Goal: Task Accomplishment & Management: Manage account settings

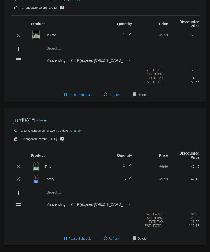
scroll to position [28, 0]
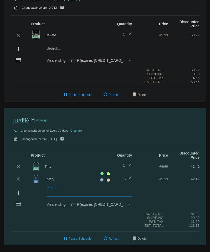
click at [57, 190] on mat-card "[DATE] [DATE] ( Change ) autorenew 2 items scheduled for Every 30 days ( Change…" at bounding box center [105, 176] width 202 height 137
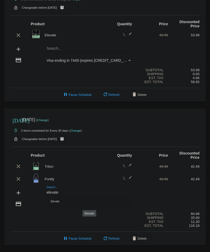
type input "elevate"
click at [59, 199] on div "Elevate" at bounding box center [89, 201] width 85 height 13
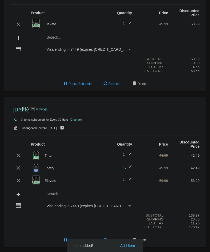
scroll to position [40, 0]
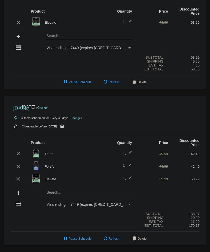
click at [61, 190] on mat-card "[DATE] [DATE] ( Change ) autorenew 3 items scheduled for Every 30 days ( Change…" at bounding box center [105, 171] width 202 height 150
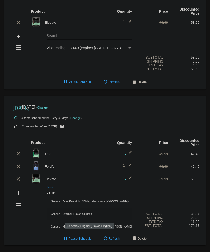
type input "gene"
click at [65, 213] on div "Genesis - Original (Flavor: Original)" at bounding box center [89, 214] width 85 height 13
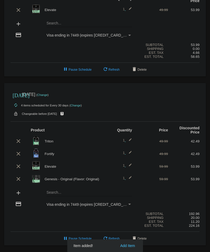
scroll to position [53, 0]
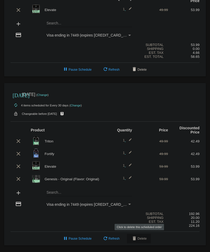
click at [138, 239] on span "delete Delete" at bounding box center [139, 239] width 16 height 4
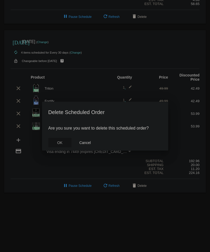
click at [59, 142] on span "OK" at bounding box center [59, 143] width 5 height 4
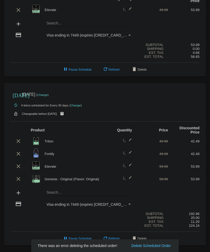
click at [158, 245] on button "Delete Scheduled Order" at bounding box center [151, 245] width 43 height 5
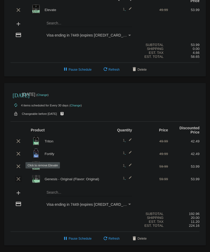
click at [18, 176] on mat-icon "clear" at bounding box center [18, 179] width 6 height 6
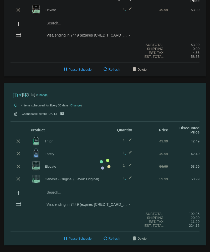
click at [18, 166] on mat-card "[DATE] [DATE] ( Change ) autorenew 4 items scheduled for Every 30 days ( Change…" at bounding box center [105, 164] width 202 height 163
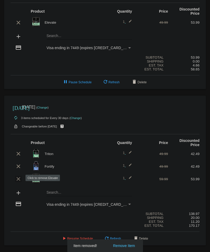
click at [19, 177] on mat-icon "clear" at bounding box center [18, 179] width 6 height 6
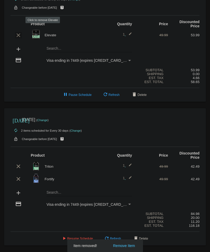
scroll to position [28, 0]
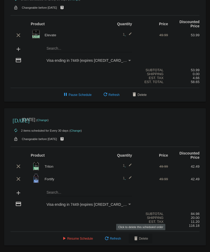
click at [142, 240] on span "delete Delete" at bounding box center [141, 239] width 16 height 4
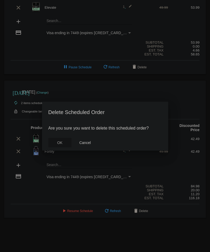
click at [57, 143] on span "OK" at bounding box center [59, 143] width 5 height 4
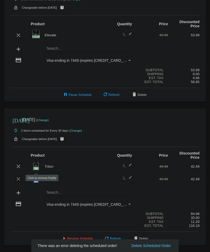
click at [20, 177] on mat-icon "clear" at bounding box center [18, 179] width 6 height 6
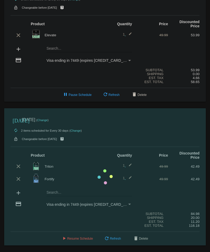
scroll to position [15, 0]
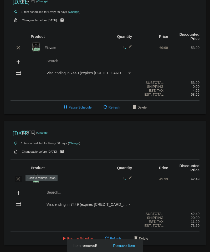
click at [17, 178] on mat-icon "clear" at bounding box center [18, 179] width 6 height 6
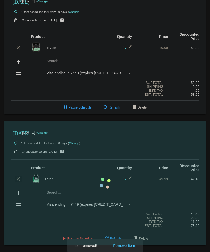
scroll to position [0, 0]
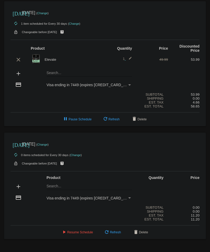
click at [40, 221] on div "Est. Total 11.20" at bounding box center [105, 219] width 189 height 4
click at [114, 232] on button "refresh Refresh" at bounding box center [112, 232] width 26 height 9
click at [135, 236] on mat-icon "delete" at bounding box center [136, 232] width 6 height 6
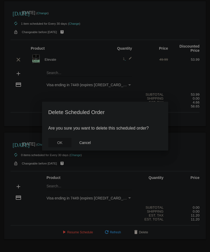
click at [59, 141] on span "OK" at bounding box center [59, 143] width 5 height 4
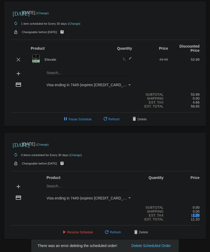
drag, startPoint x: 192, startPoint y: 219, endPoint x: 201, endPoint y: 219, distance: 8.7
click at [201, 219] on mat-card "[DATE] [DATE] ( Change ) autorenew 0 items scheduled for Every 30 days ( Change…" at bounding box center [105, 186] width 202 height 107
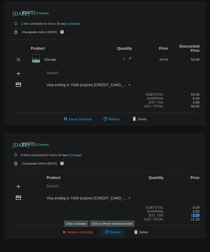
click at [118, 234] on span "refresh Refresh" at bounding box center [112, 232] width 17 height 4
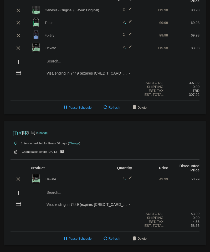
scroll to position [53, 0]
click at [18, 178] on mat-icon "clear" at bounding box center [18, 179] width 6 height 6
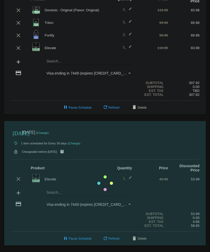
scroll to position [34, 0]
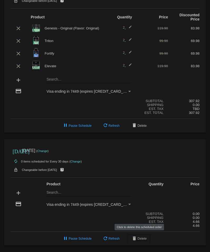
click at [137, 239] on mat-icon "delete" at bounding box center [134, 239] width 6 height 6
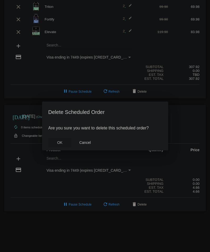
click at [60, 142] on span "OK" at bounding box center [59, 143] width 5 height 4
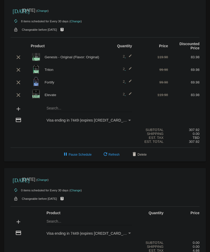
scroll to position [3, 0]
click at [69, 155] on span "pause Pause Schedule" at bounding box center [76, 155] width 29 height 4
